Goal: Information Seeking & Learning: Learn about a topic

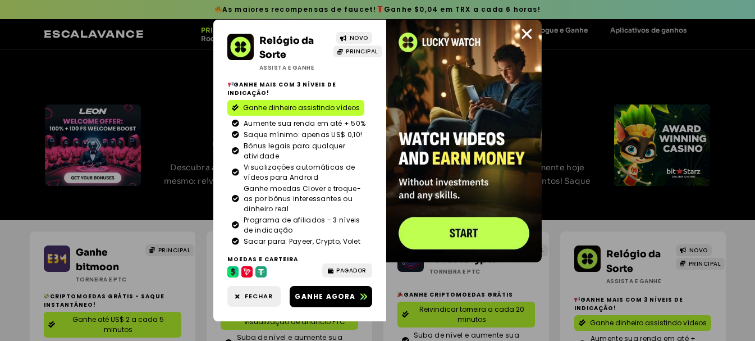
click at [614, 64] on div "Relógio da Sorte Assista e Ganhe NOVO PRINCIPAL Ganhe mais com 3 níveis de indi…" at bounding box center [377, 170] width 755 height 341
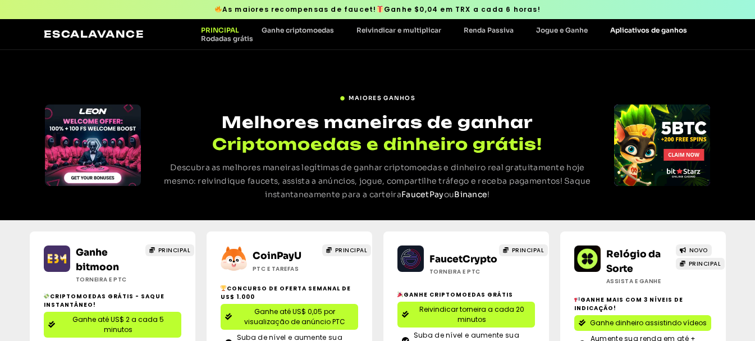
click at [641, 29] on font "Aplicativos de ganhos" at bounding box center [648, 30] width 77 height 8
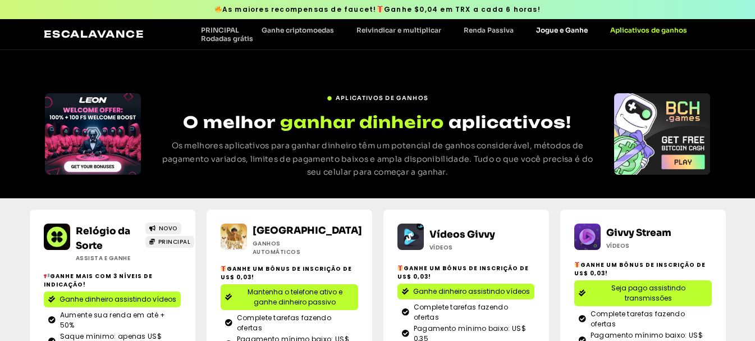
click at [558, 30] on font "Jogue e Ganhe" at bounding box center [562, 30] width 52 height 8
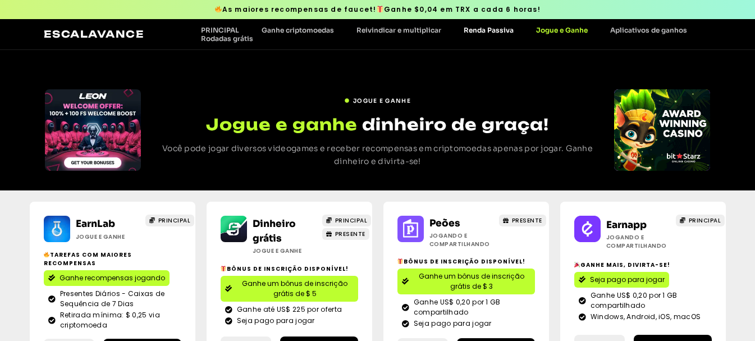
click at [493, 32] on font "Renda Passiva" at bounding box center [489, 30] width 50 height 8
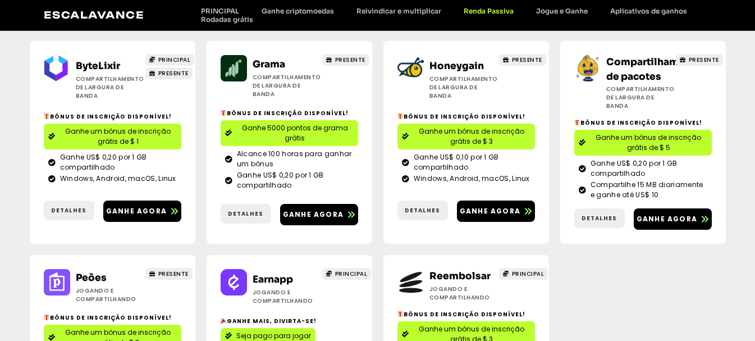
scroll to position [112, 0]
